Goal: Task Accomplishment & Management: Complete application form

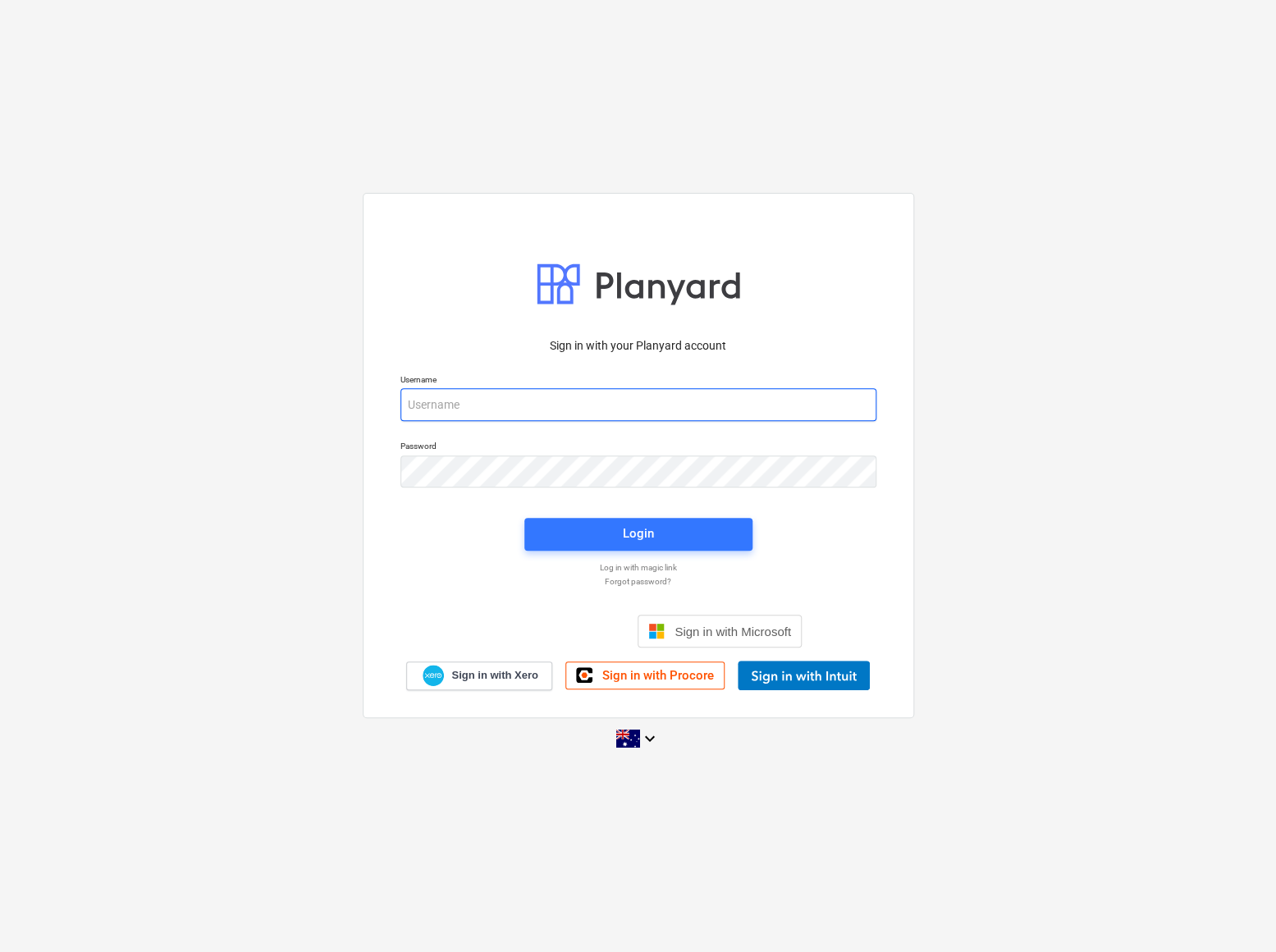
type input "[EMAIL_ADDRESS][PERSON_NAME][DOMAIN_NAME]"
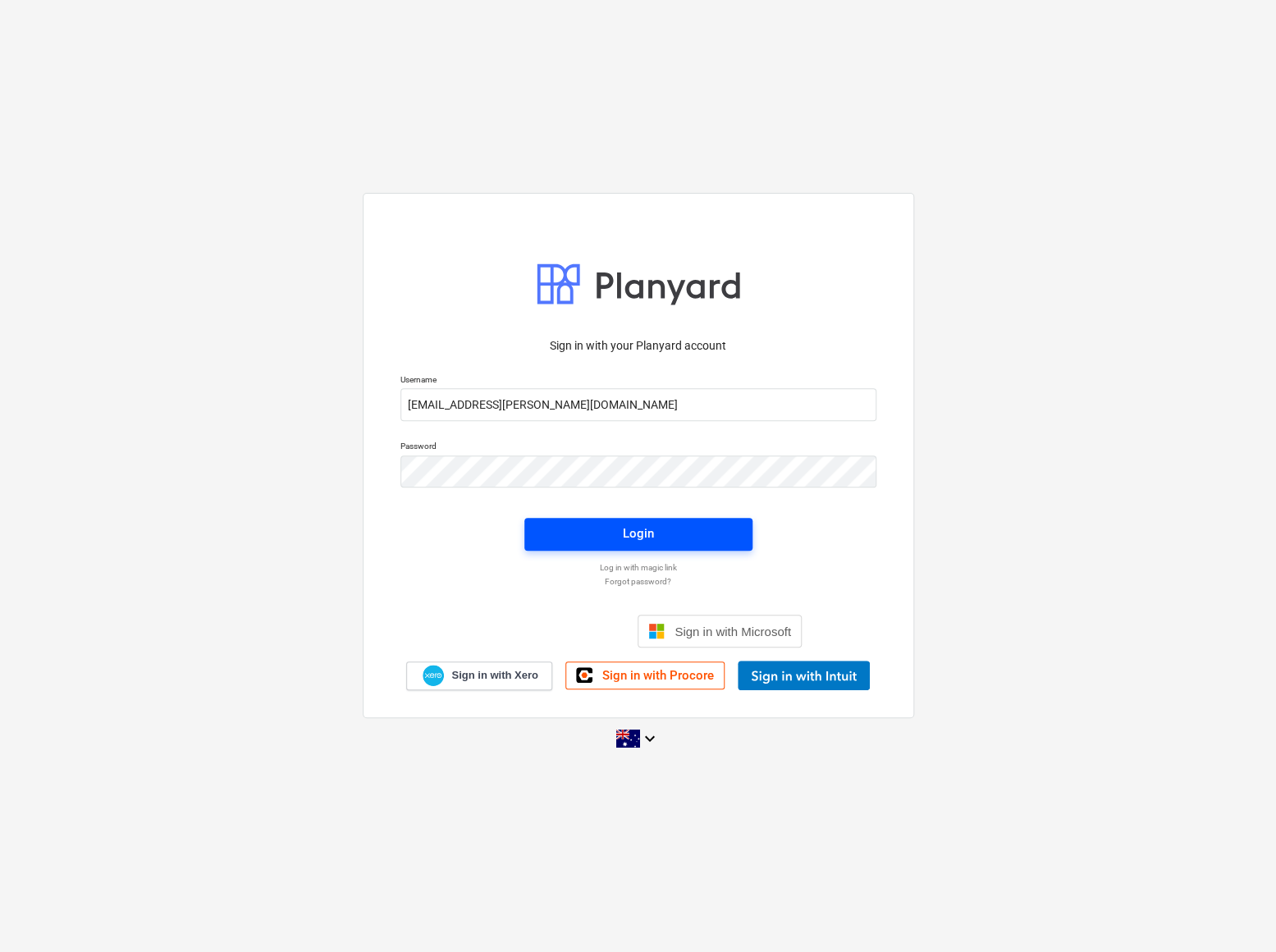
click at [649, 525] on div "Login" at bounding box center [638, 534] width 31 height 21
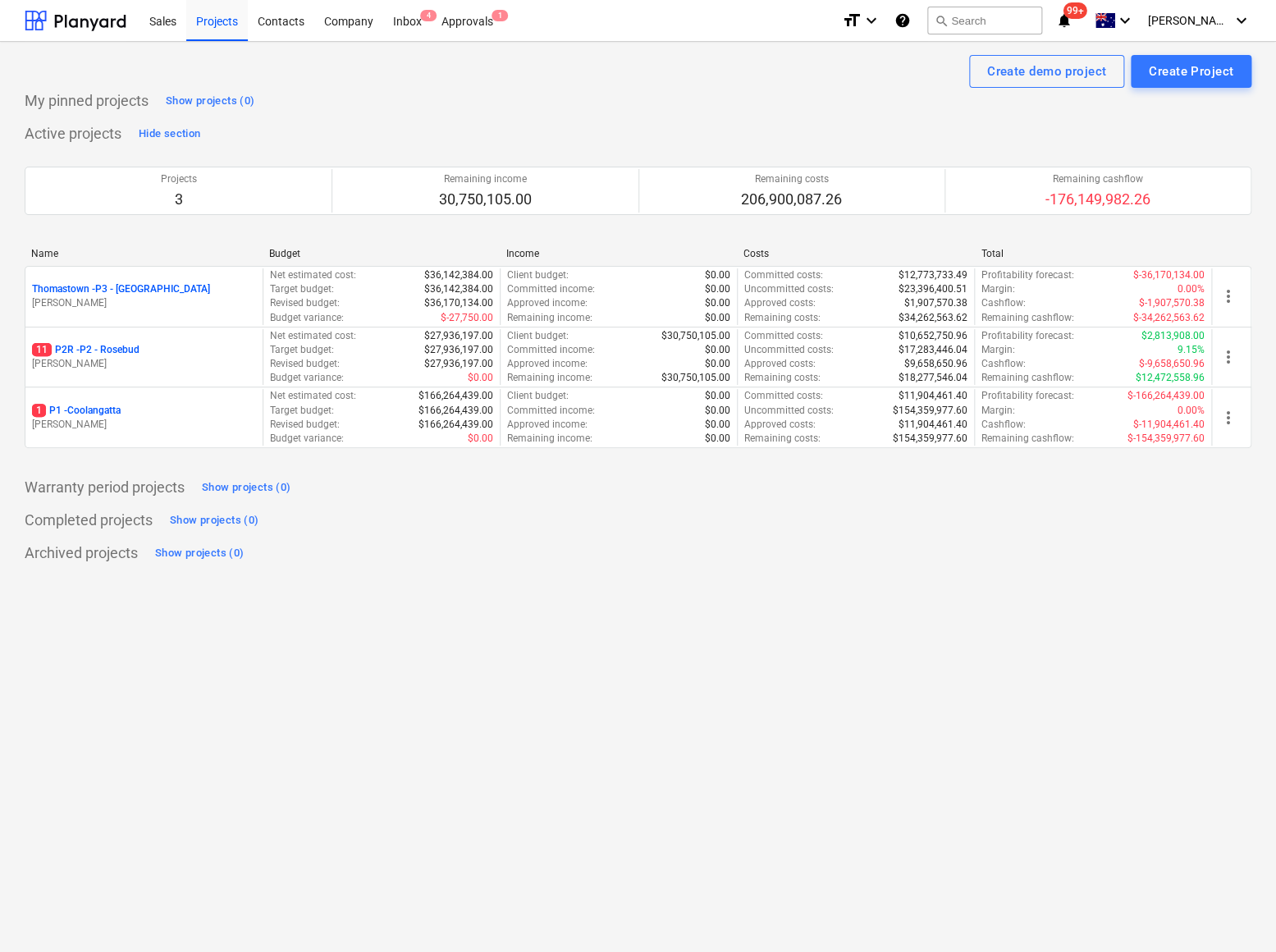
click at [112, 412] on p "1 P1 - [GEOGRAPHIC_DATA]" at bounding box center [76, 410] width 88 height 14
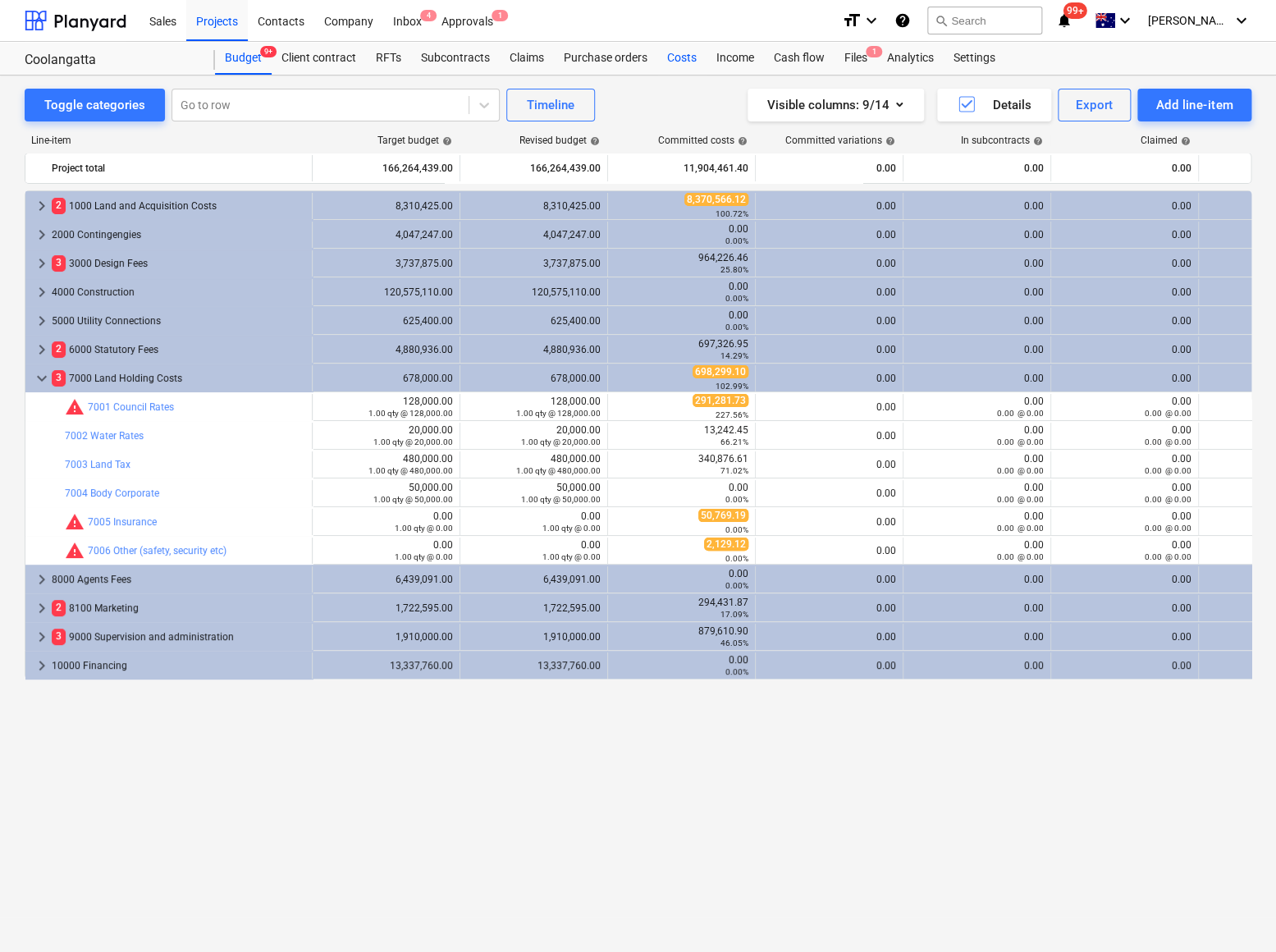
click at [688, 64] on div "Costs" at bounding box center [681, 58] width 49 height 33
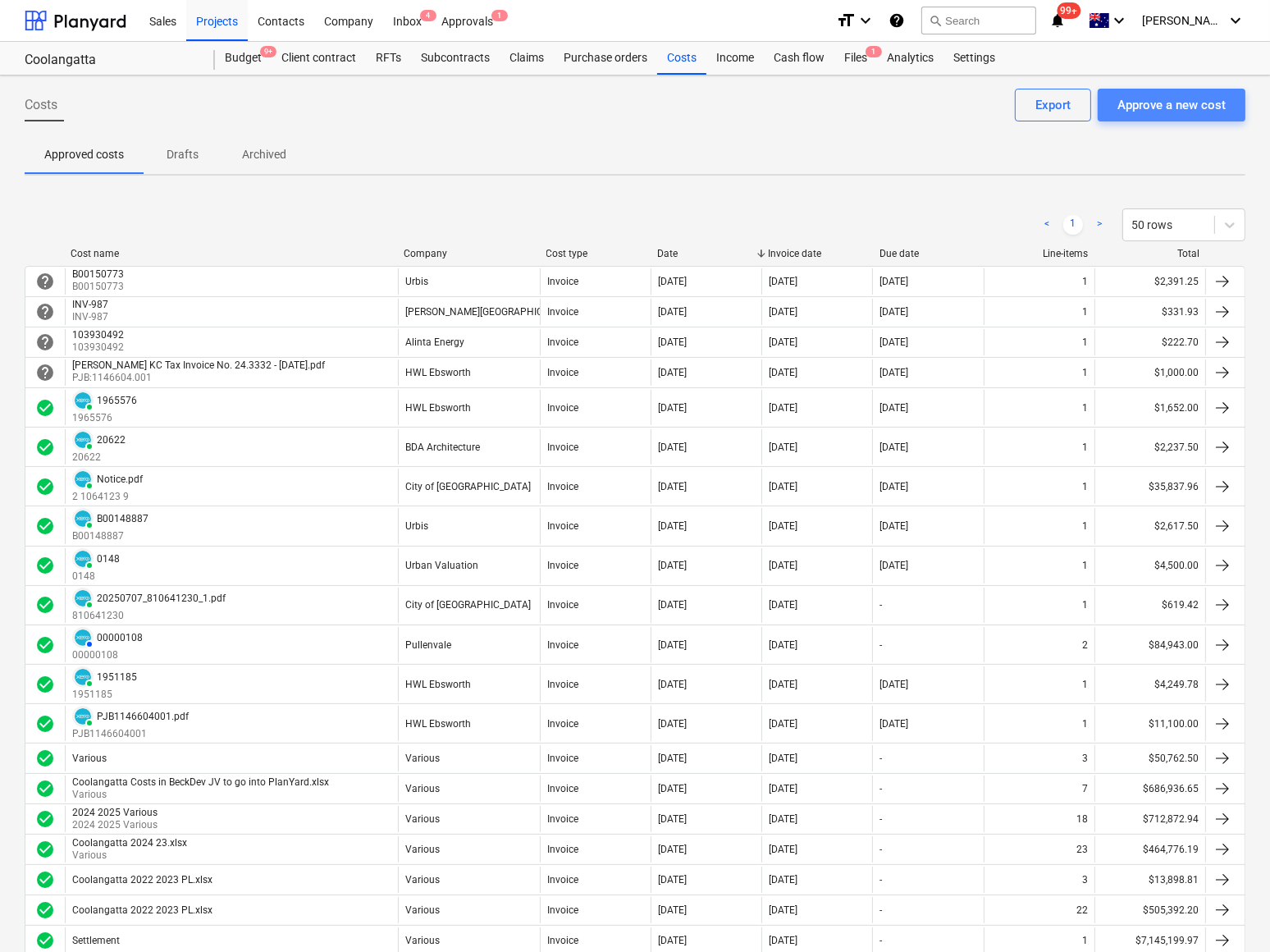
click at [1171, 98] on div "Approve a new cost" at bounding box center [1172, 105] width 109 height 21
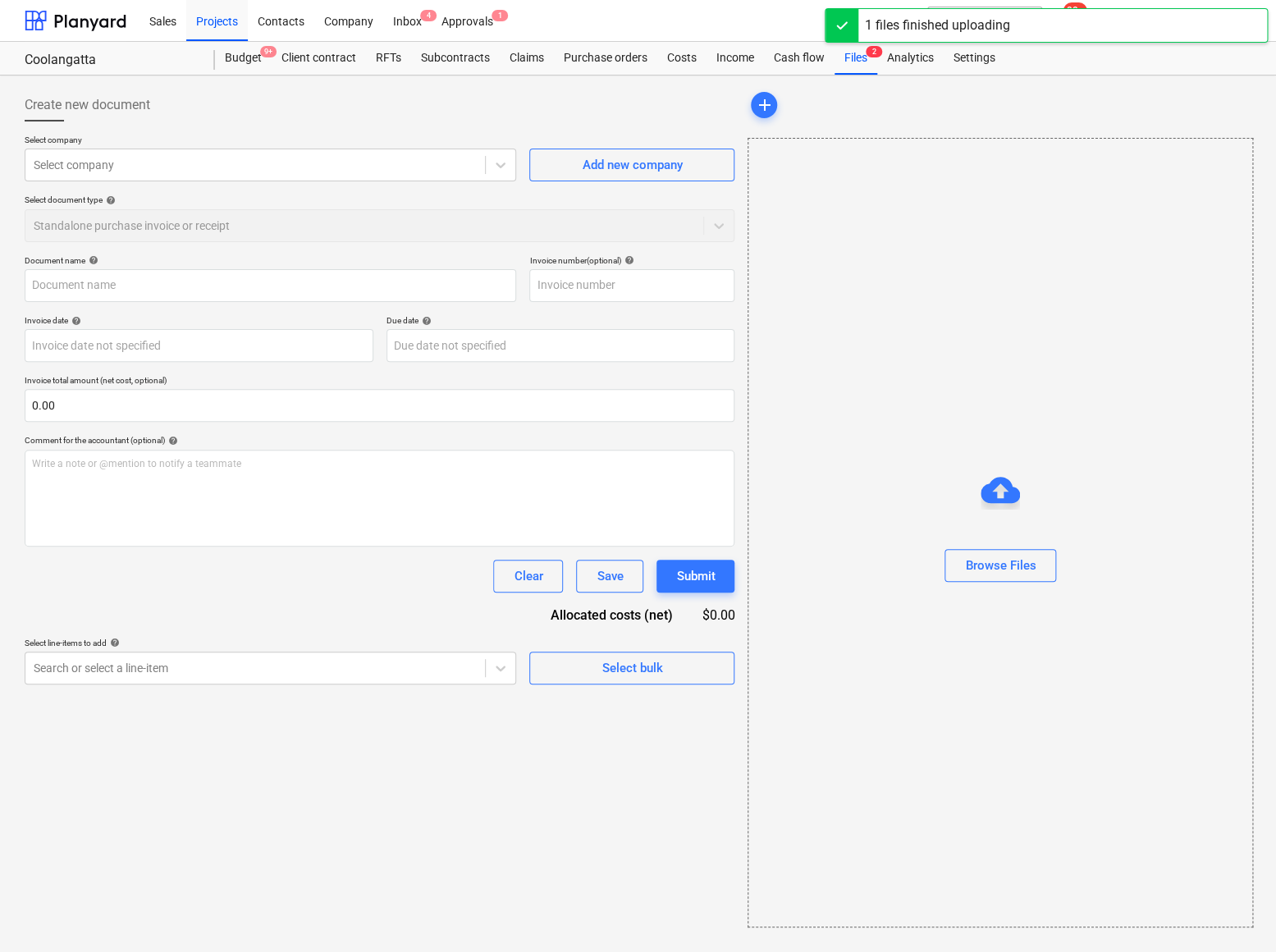
type input "0611_001.pdf"
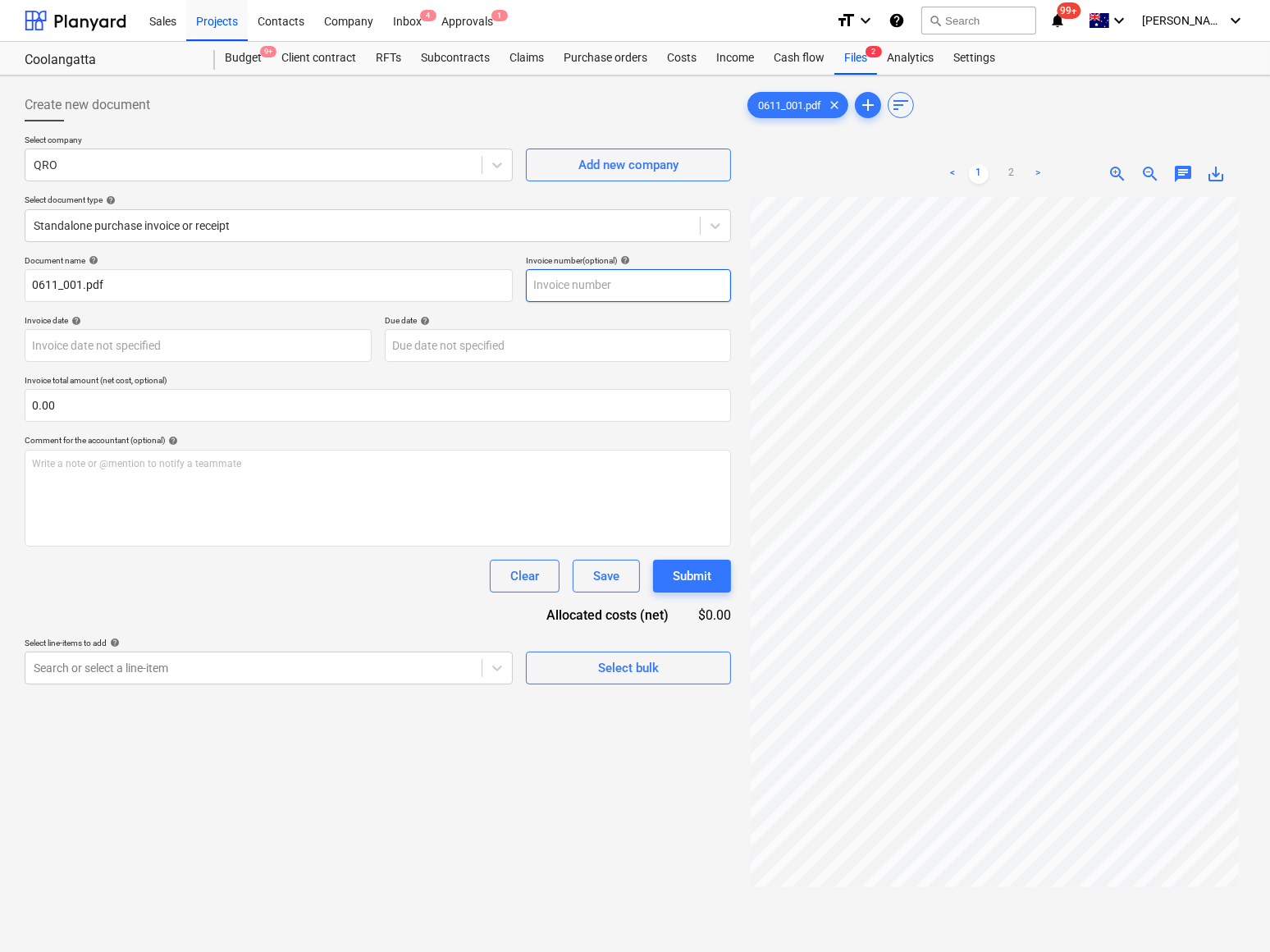
click at [608, 282] on input "text" at bounding box center [628, 285] width 205 height 33
type input "400014190732"
click at [147, 353] on body "Sales Projects Contacts Company Inbox 4 Approvals 1 format_size keyboard_arrow_…" at bounding box center [635, 476] width 1270 height 952
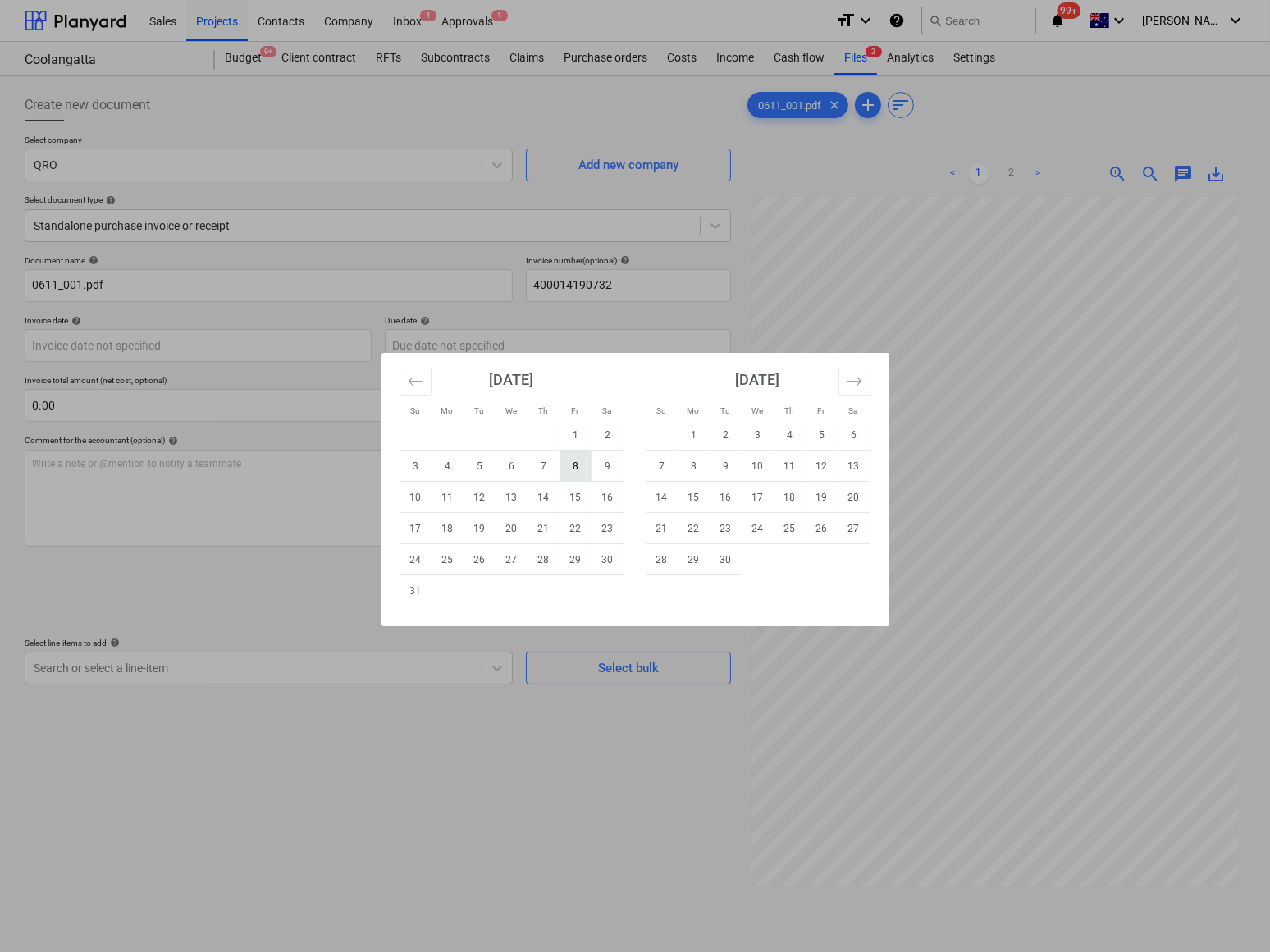
drag, startPoint x: 607, startPoint y: 375, endPoint x: 574, endPoint y: 465, distance: 95.9
click at [573, 467] on div "[DATE] 1 2 3 4 5 6 7 8 9 10 11 12 13 14 15 16 17 18 19 20 21 22 23 24 25 26 27 …" at bounding box center [512, 479] width 246 height 253
click at [484, 554] on td "26" at bounding box center [479, 560] width 32 height 31
click at [491, 337] on body "Sales Projects Contacts Company Inbox 4 Approvals 1 format_size keyboard_arrow_…" at bounding box center [635, 476] width 1270 height 952
click at [856, 379] on icon "Move forward to switch to the next month." at bounding box center [855, 381] width 16 height 16
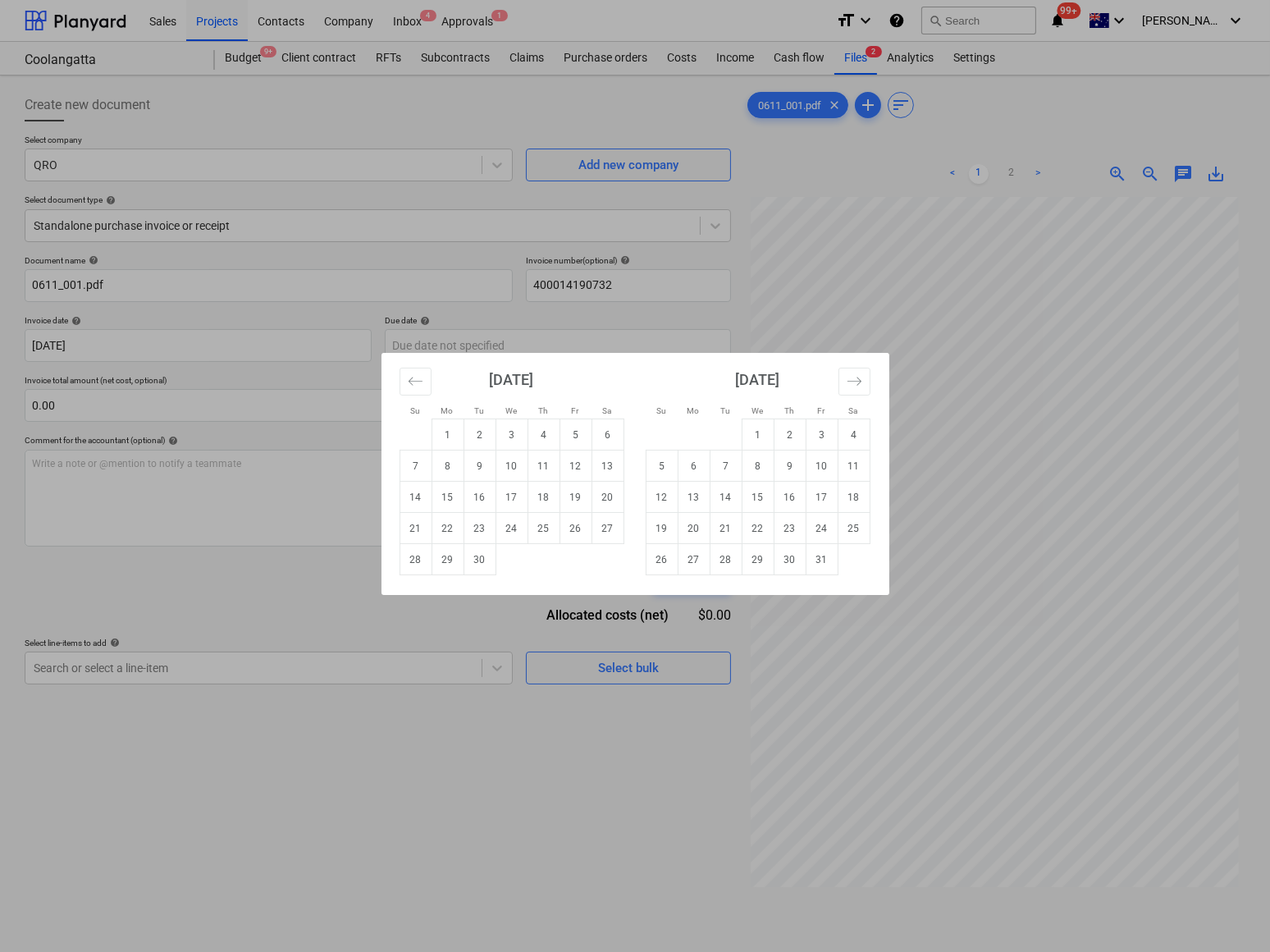
click at [244, 468] on div "Su Mo Tu We Th Fr Sa Su Mo Tu We Th Fr Sa [DATE] 1 2 3 4 5 6 7 8 9 10 11 12 13 …" at bounding box center [635, 476] width 1270 height 952
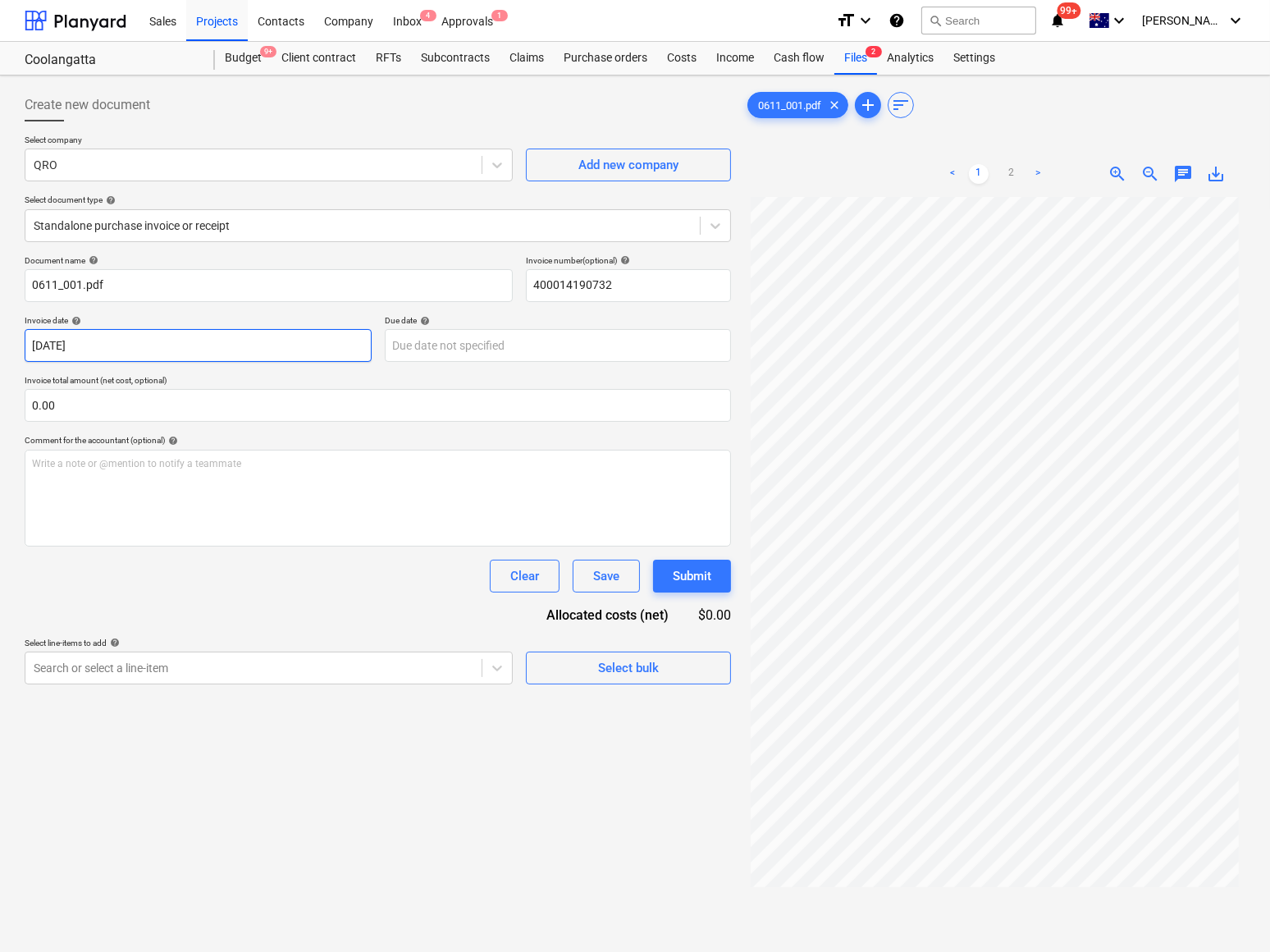
click at [78, 341] on body "Sales Projects Contacts Company Inbox 4 Approvals 1 format_size keyboard_arrow_…" at bounding box center [635, 476] width 1270 height 952
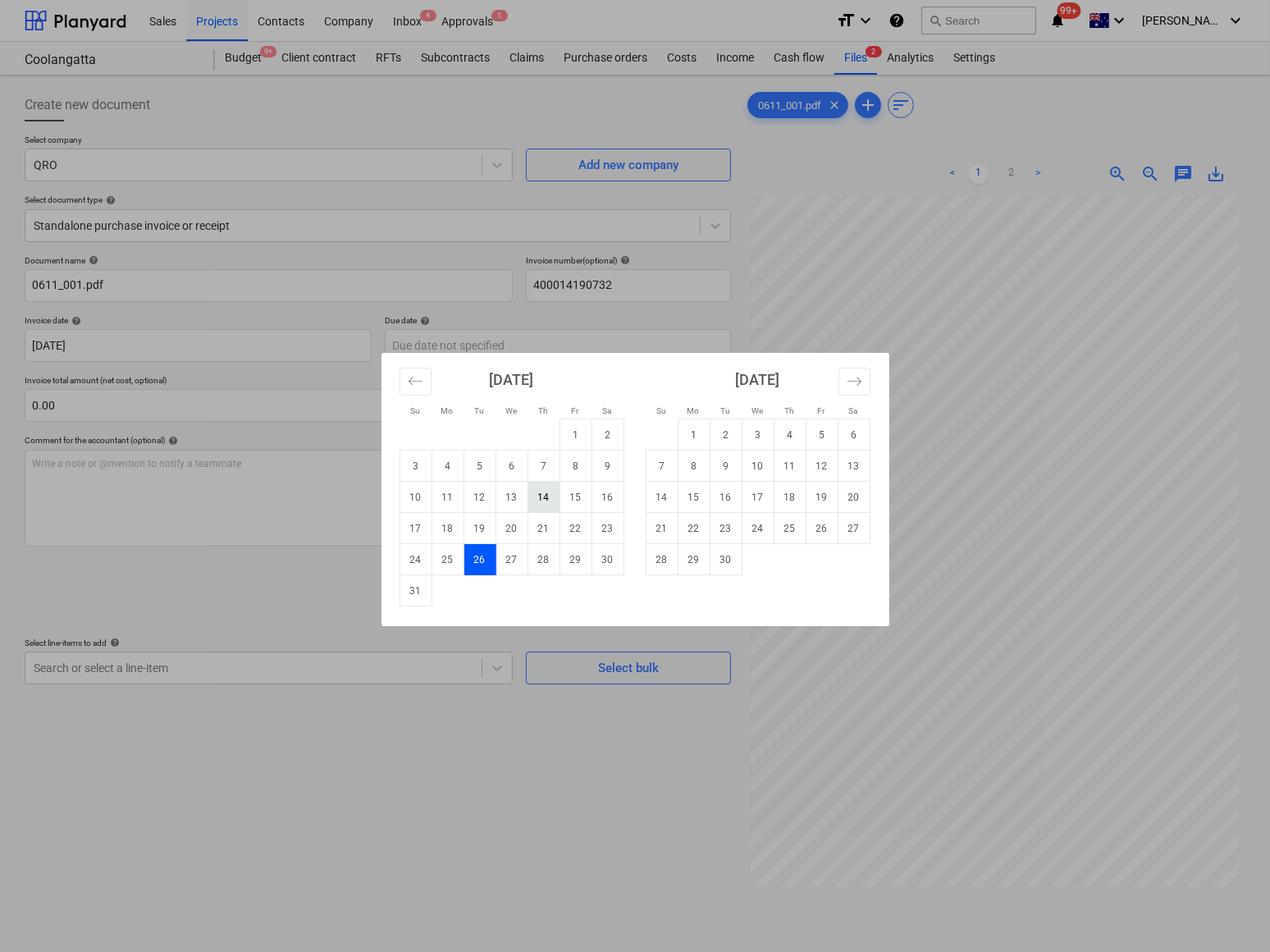
click at [545, 497] on td "14" at bounding box center [543, 497] width 32 height 31
type input "[DATE]"
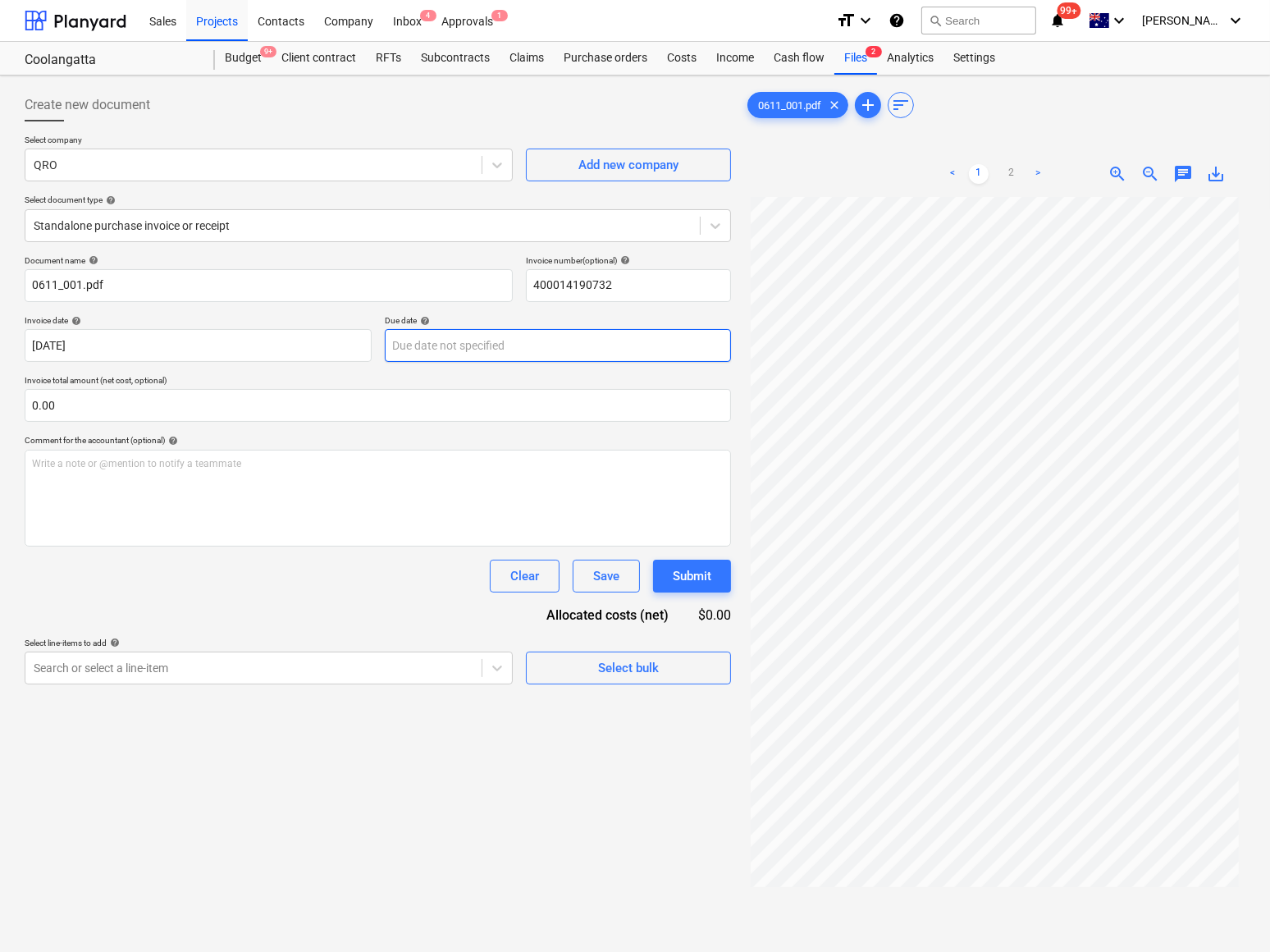
click at [531, 351] on body "Sales Projects Contacts Company Inbox 4 Approvals 1 format_size keyboard_arrow_…" at bounding box center [635, 476] width 1270 height 952
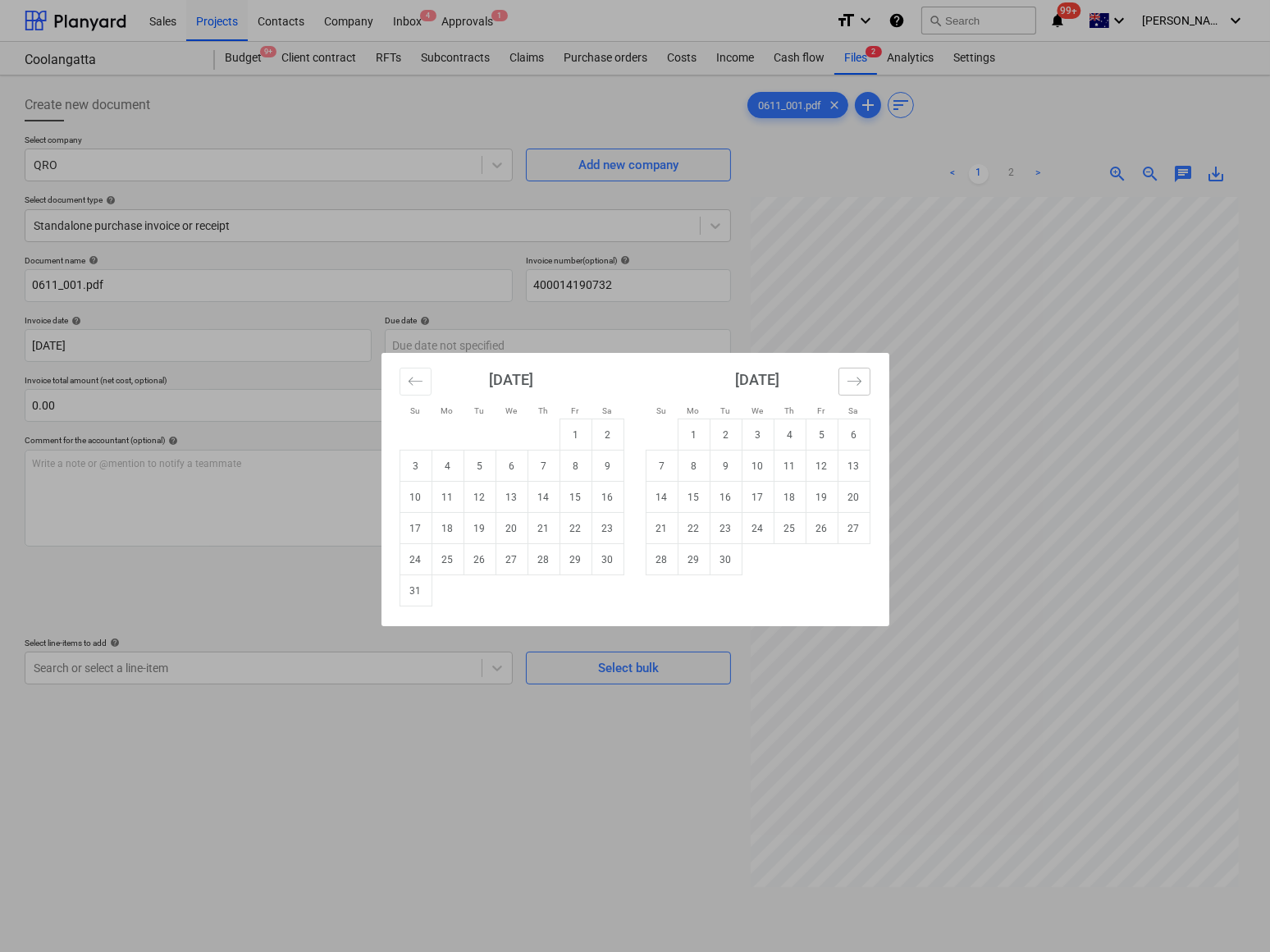
click at [853, 378] on icon "Move forward to switch to the next month." at bounding box center [855, 381] width 16 height 16
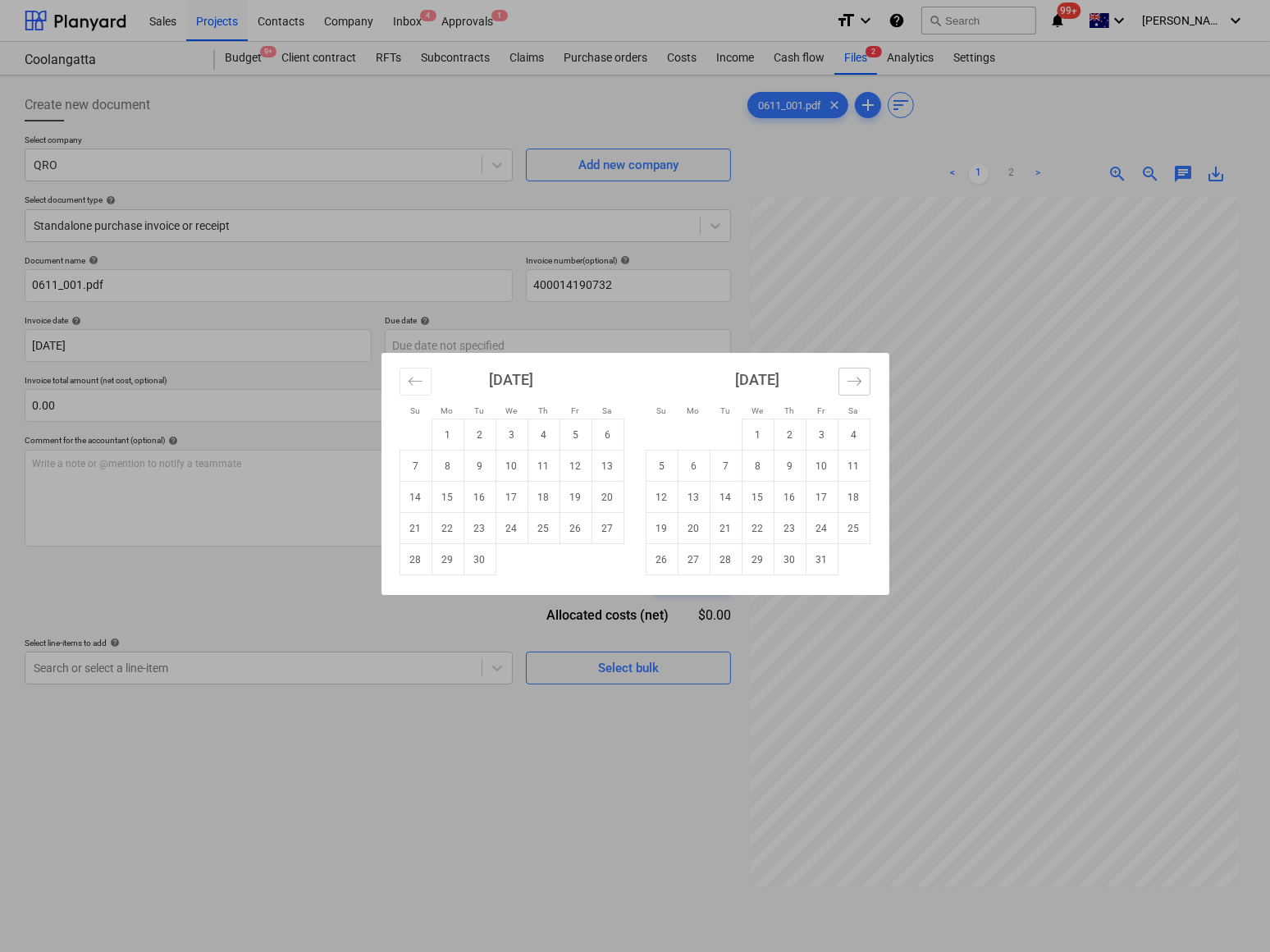
click at [853, 378] on icon "Move forward to switch to the next month." at bounding box center [855, 381] width 16 height 16
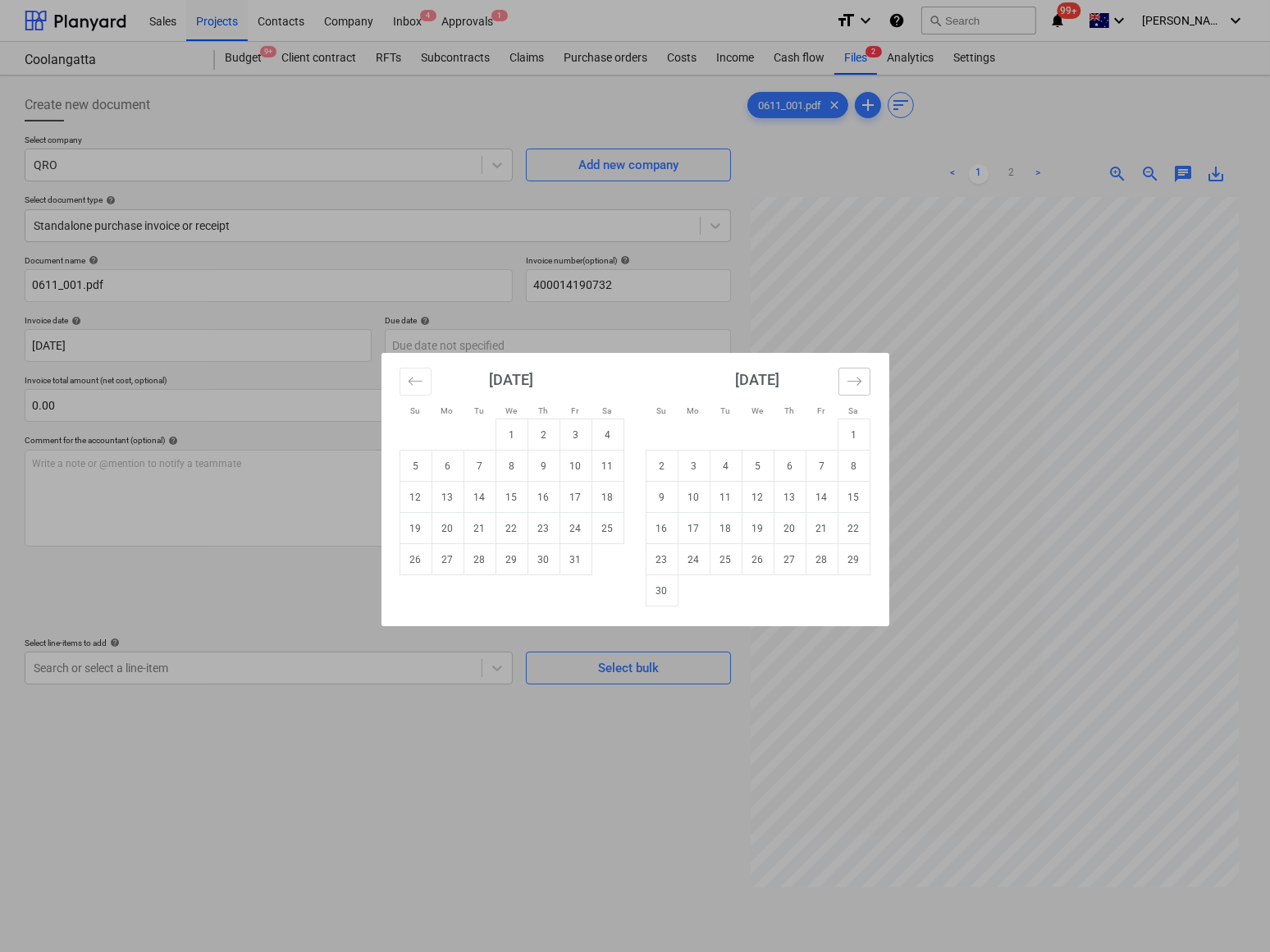
click at [853, 378] on icon "Move forward to switch to the next month." at bounding box center [855, 381] width 16 height 16
click at [511, 499] on td "12" at bounding box center [511, 497] width 32 height 31
type input "[DATE]"
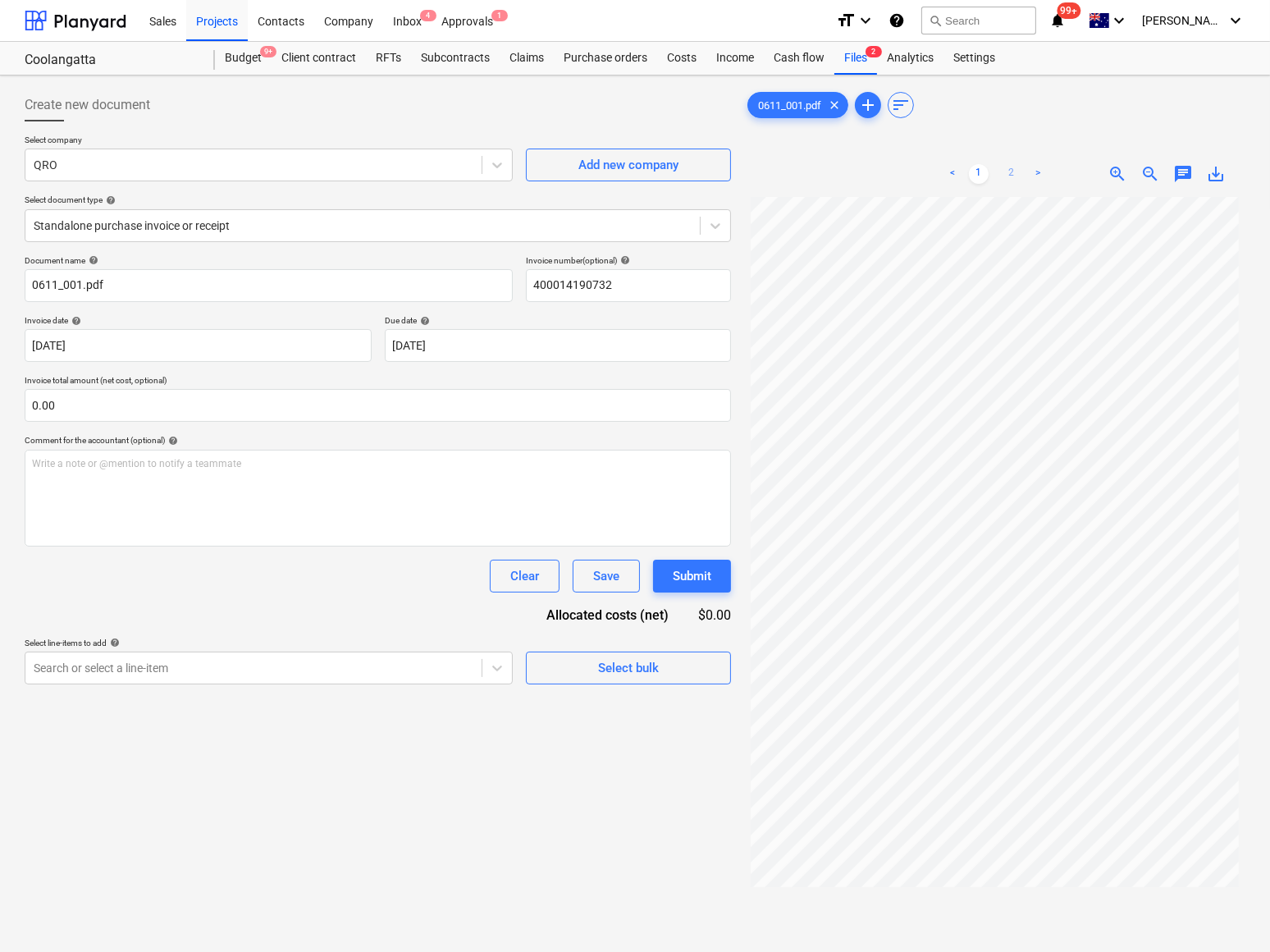
click at [1009, 169] on link "2" at bounding box center [1012, 174] width 19 height 19
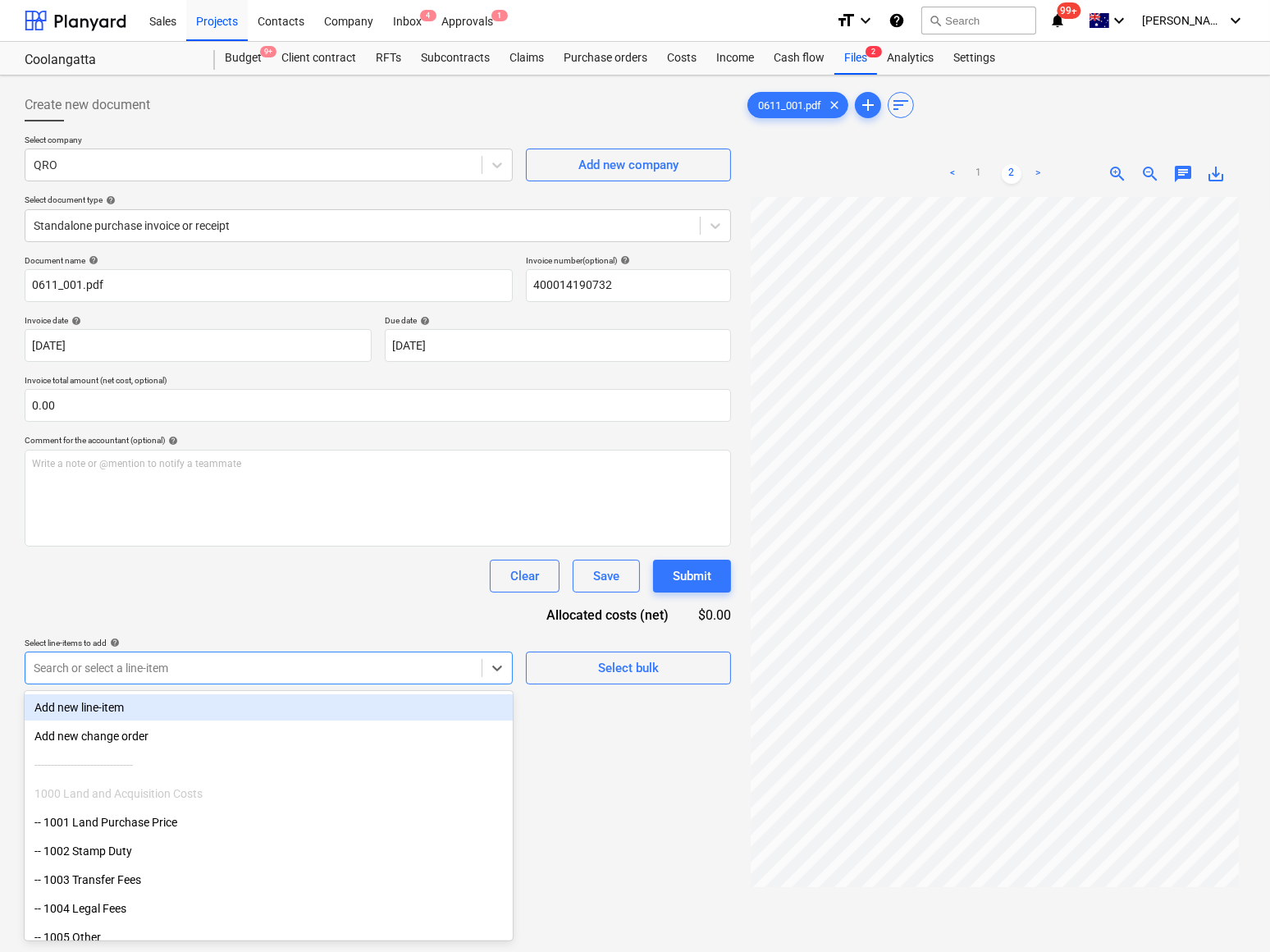
click at [141, 662] on div at bounding box center [253, 668] width 440 height 16
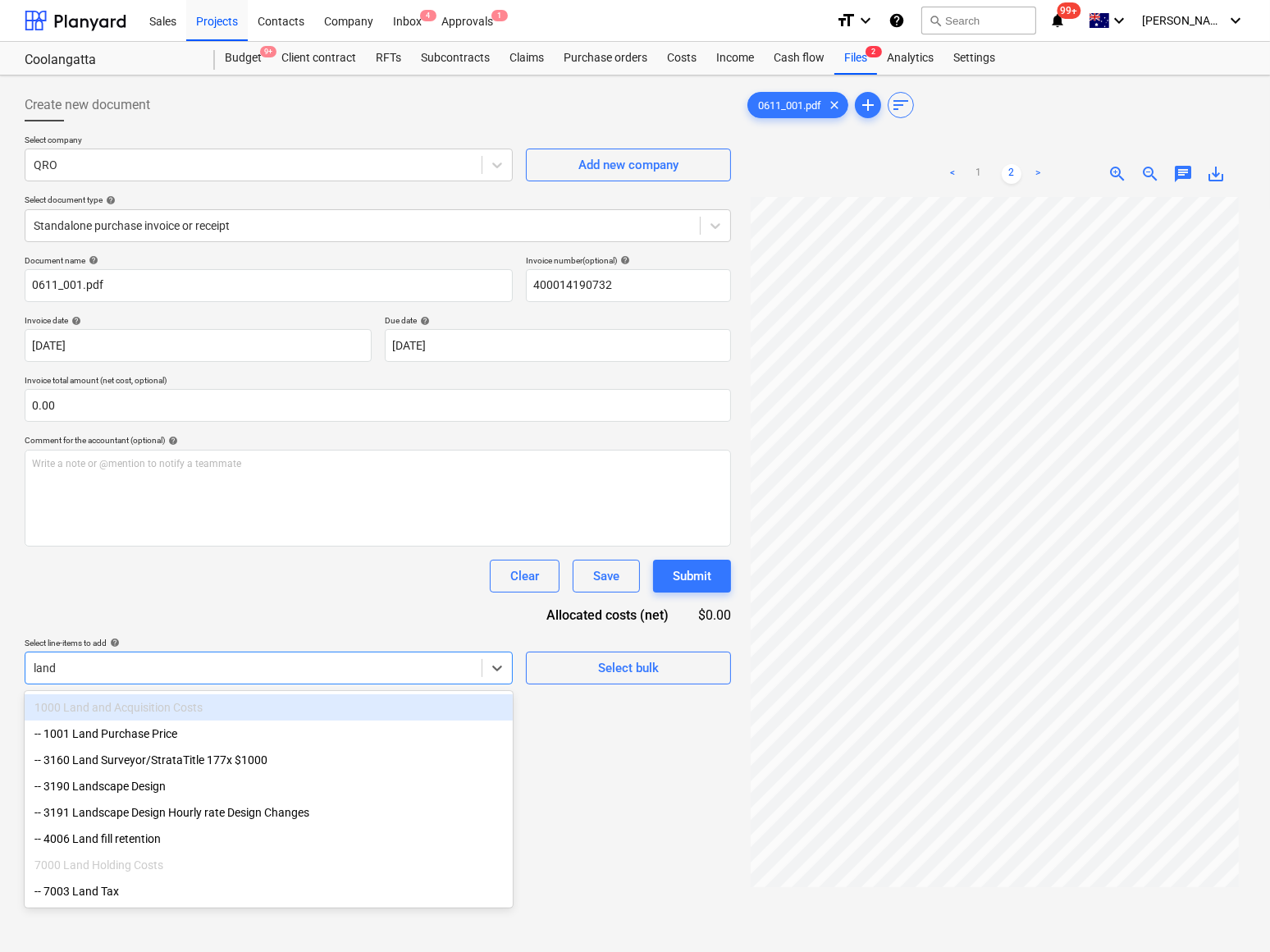
type input "land t"
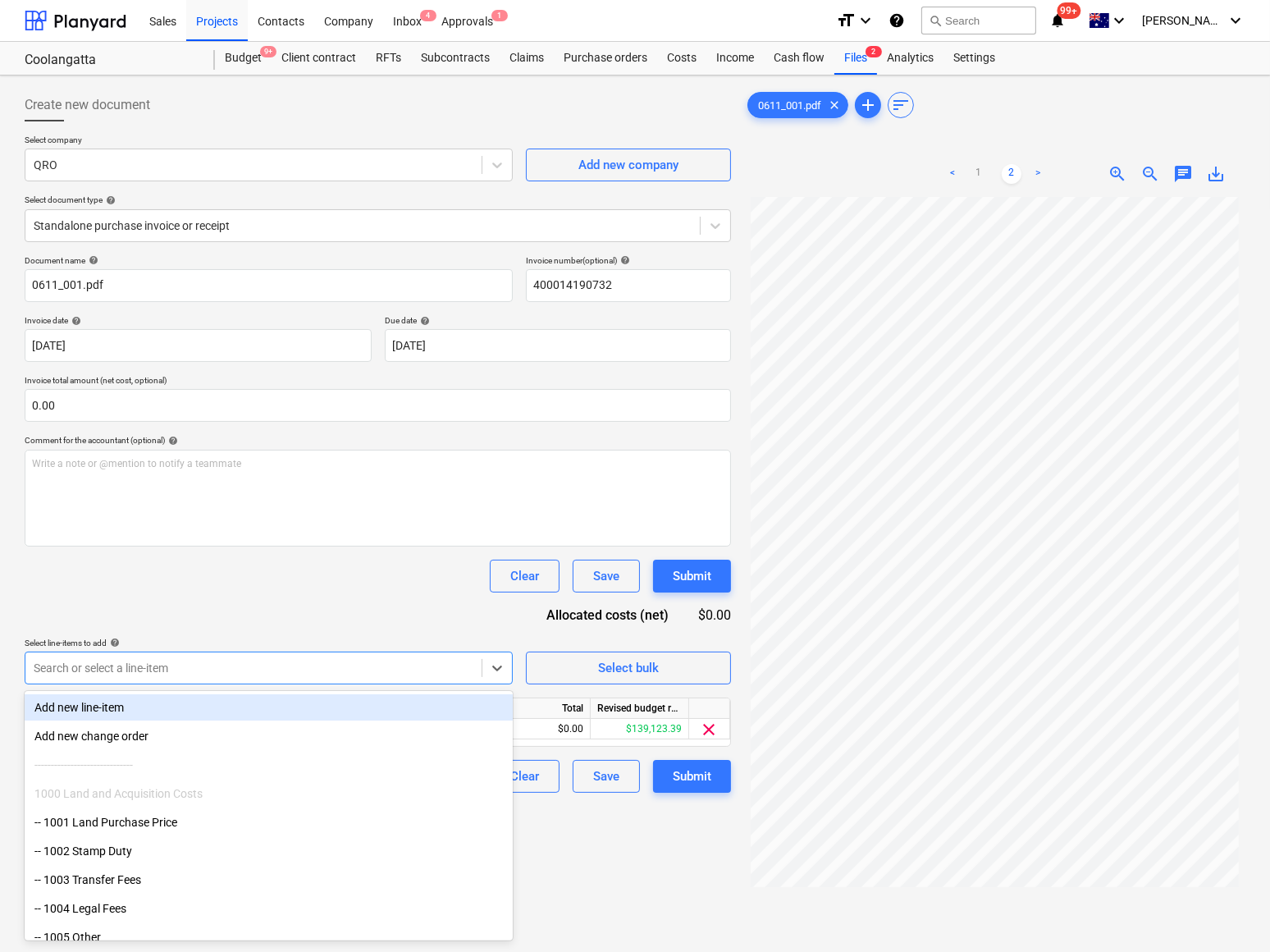
click at [181, 604] on div "Document name help 0611_001.pdf Invoice number (optional) help 400014190732 Inv…" at bounding box center [377, 524] width 706 height 538
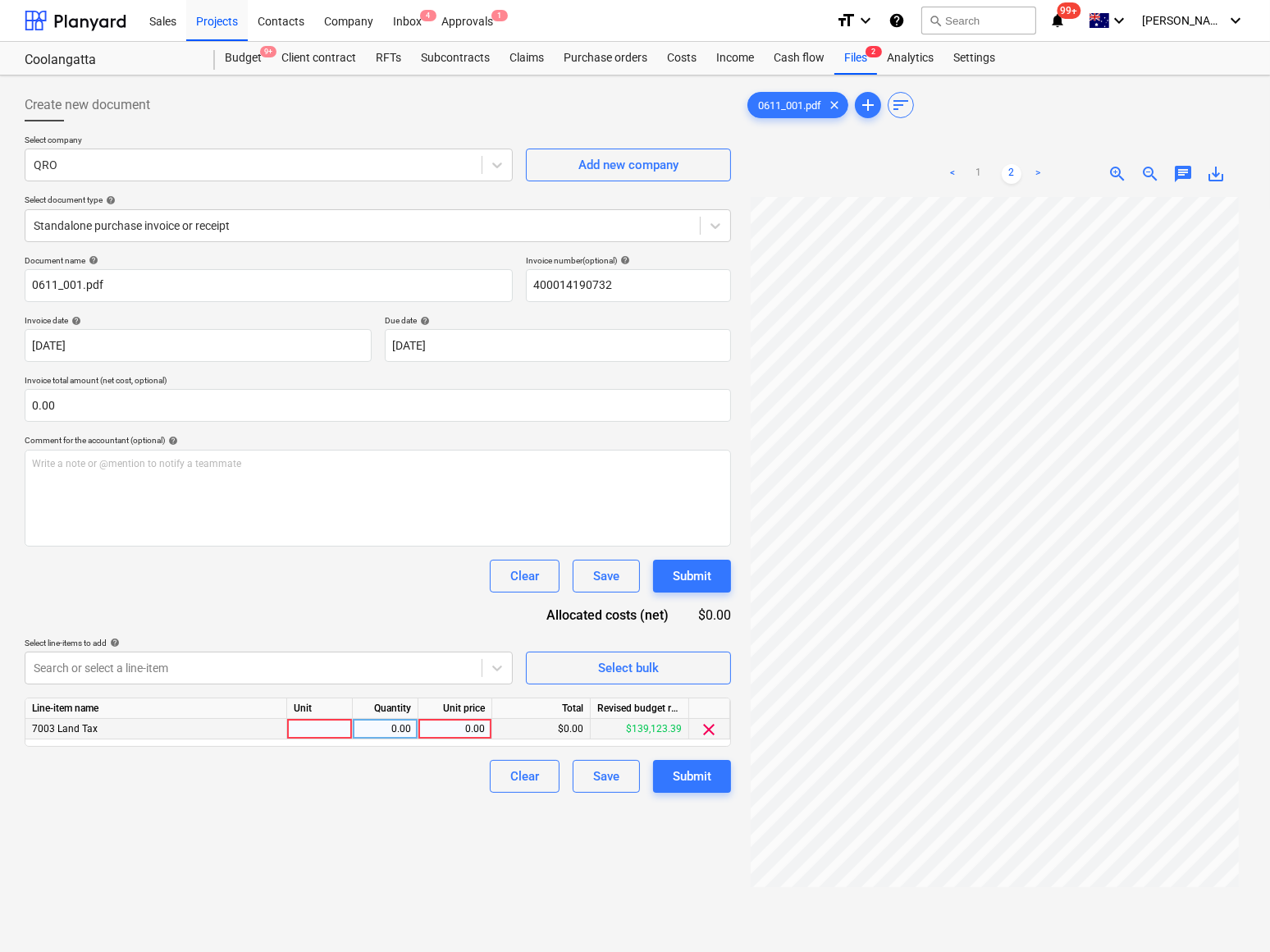
click at [312, 729] on div at bounding box center [320, 729] width 66 height 20
type input "Qty"
type input "129000"
click at [673, 773] on div "Submit" at bounding box center [692, 776] width 39 height 21
